Goal: Transaction & Acquisition: Book appointment/travel/reservation

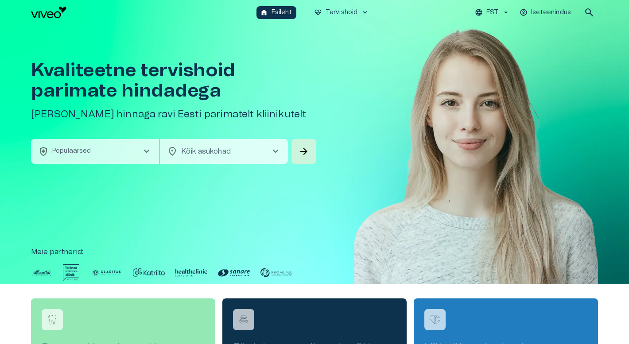
click at [103, 147] on button "health_and_safety Populaarsed chevron_right" at bounding box center [95, 151] width 128 height 25
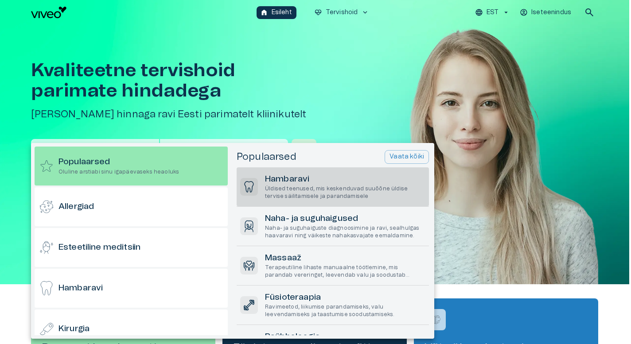
click at [316, 190] on p "Üldised teenused, mis keskenduvad suuõõne üldise tervise säilitamisele ja paran…" at bounding box center [345, 192] width 160 height 15
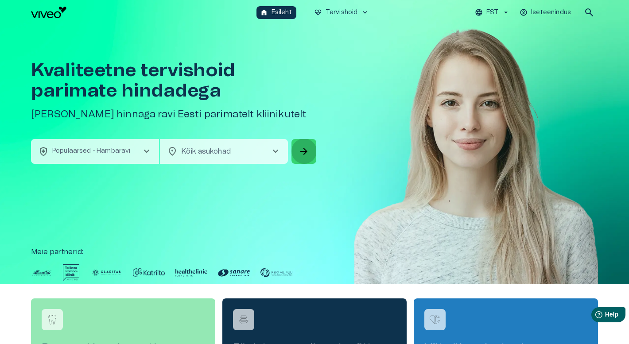
click at [316, 148] on button "arrow_forward" at bounding box center [304, 151] width 25 height 25
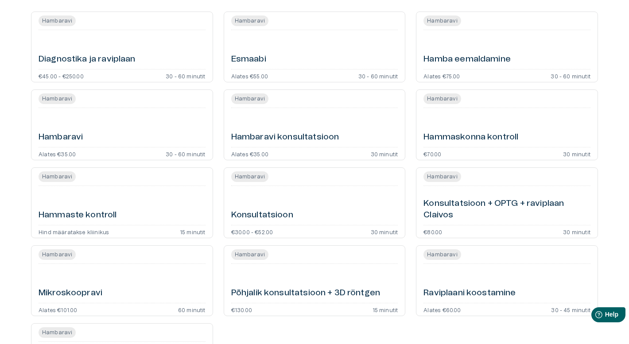
scroll to position [109, 0]
click at [138, 210] on div "Hammaste kontroll" at bounding box center [122, 206] width 167 height 32
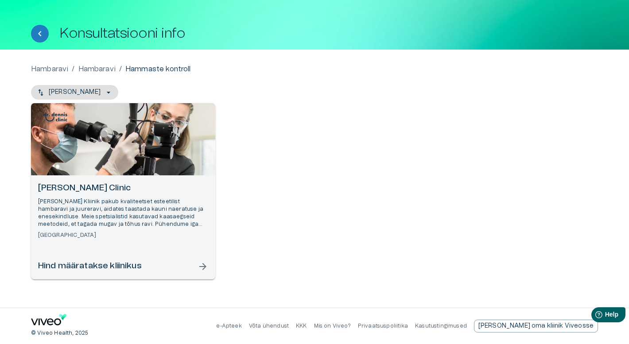
scroll to position [29, 0]
click at [203, 265] on span "arrow_forward" at bounding box center [203, 266] width 11 height 11
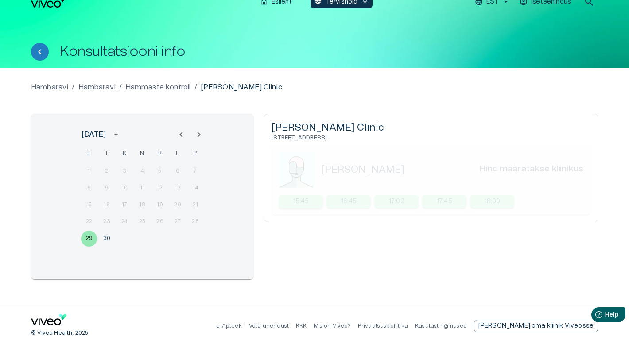
scroll to position [11, 0]
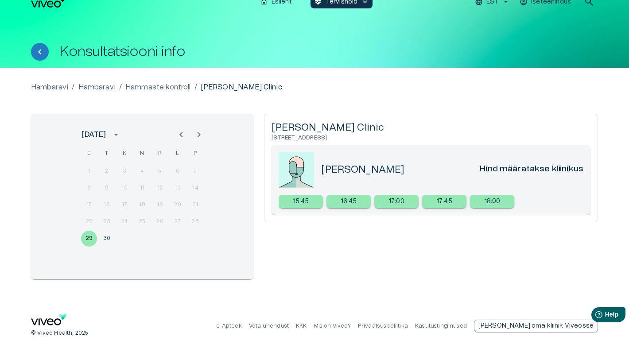
click at [401, 308] on div "© Viveo Health, 2025 e-Apteek Võta ühendust KKK Mis on Viveo? Privaatsuspoliiti…" at bounding box center [314, 326] width 567 height 36
click at [105, 241] on button "30" at bounding box center [107, 239] width 16 height 16
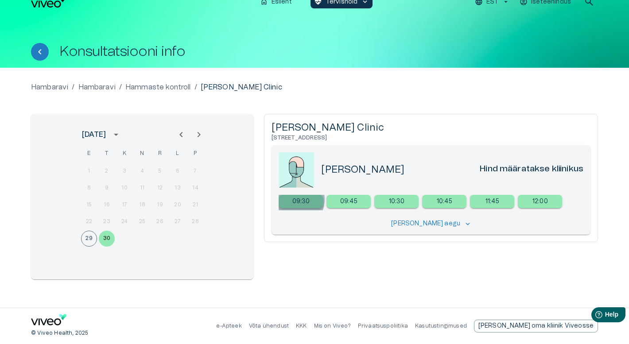
click at [292, 199] on p "09:30" at bounding box center [301, 201] width 18 height 9
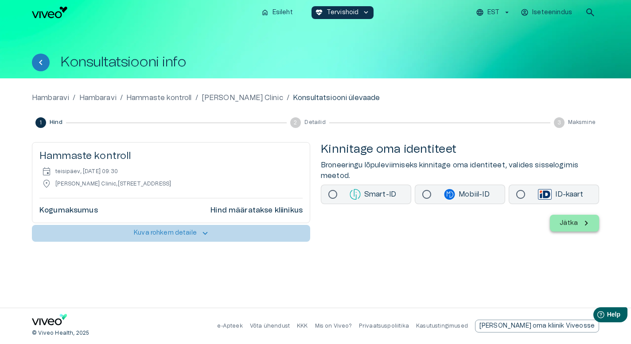
click at [206, 234] on span "keyboard_arrow_up" at bounding box center [205, 234] width 10 height 10
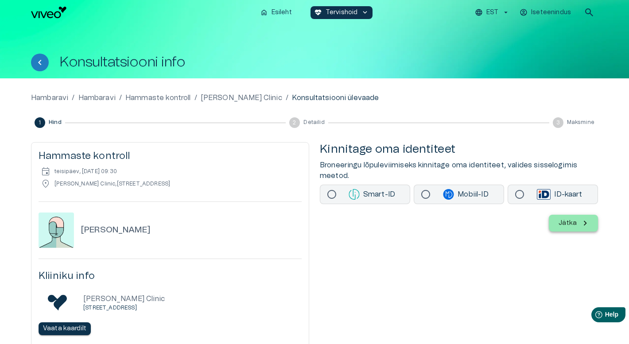
click at [49, 14] on img "Navigate to homepage" at bounding box center [48, 13] width 35 height 12
